Goal: Check status

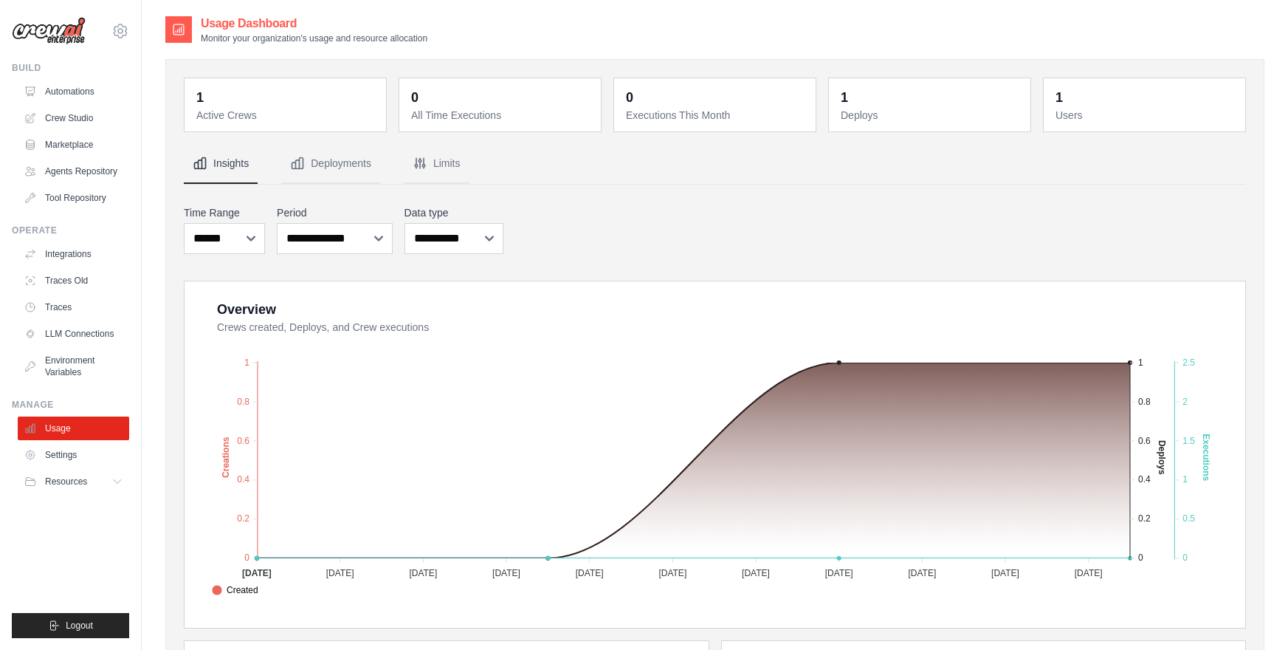
scroll to position [420, 0]
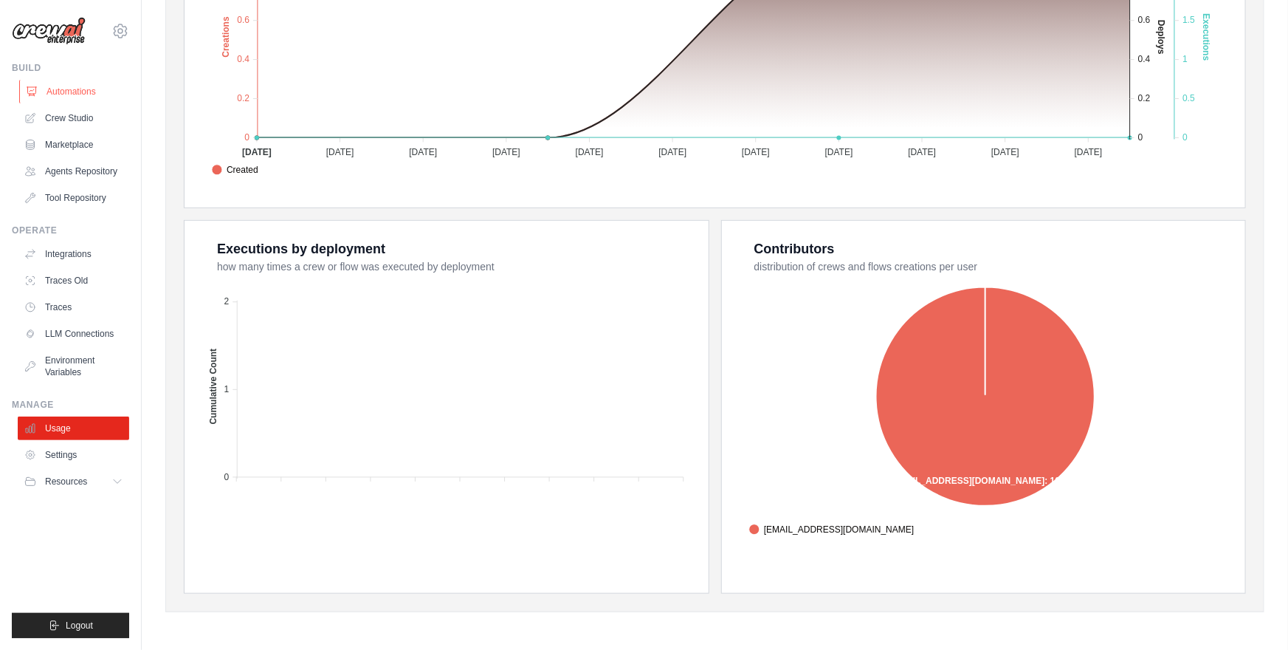
click at [92, 88] on link "Automations" at bounding box center [74, 92] width 111 height 24
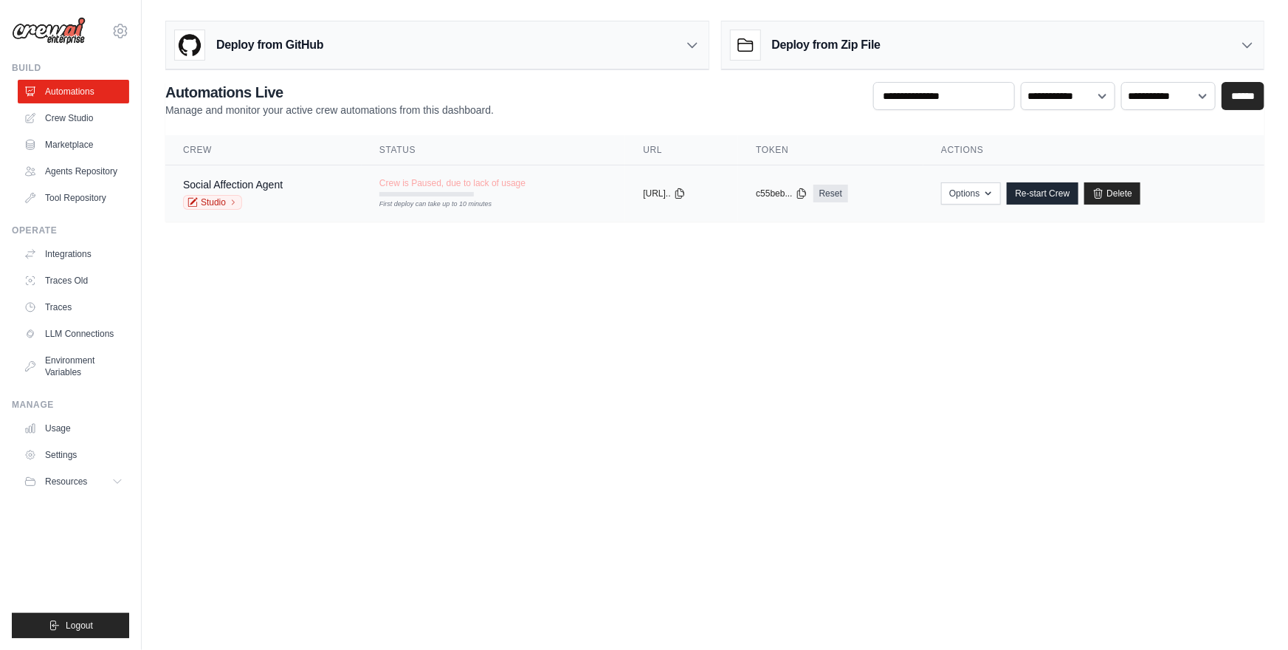
click at [458, 186] on span "Crew is Paused, due to lack of usage" at bounding box center [452, 183] width 146 height 12
